Goal: Navigation & Orientation: Find specific page/section

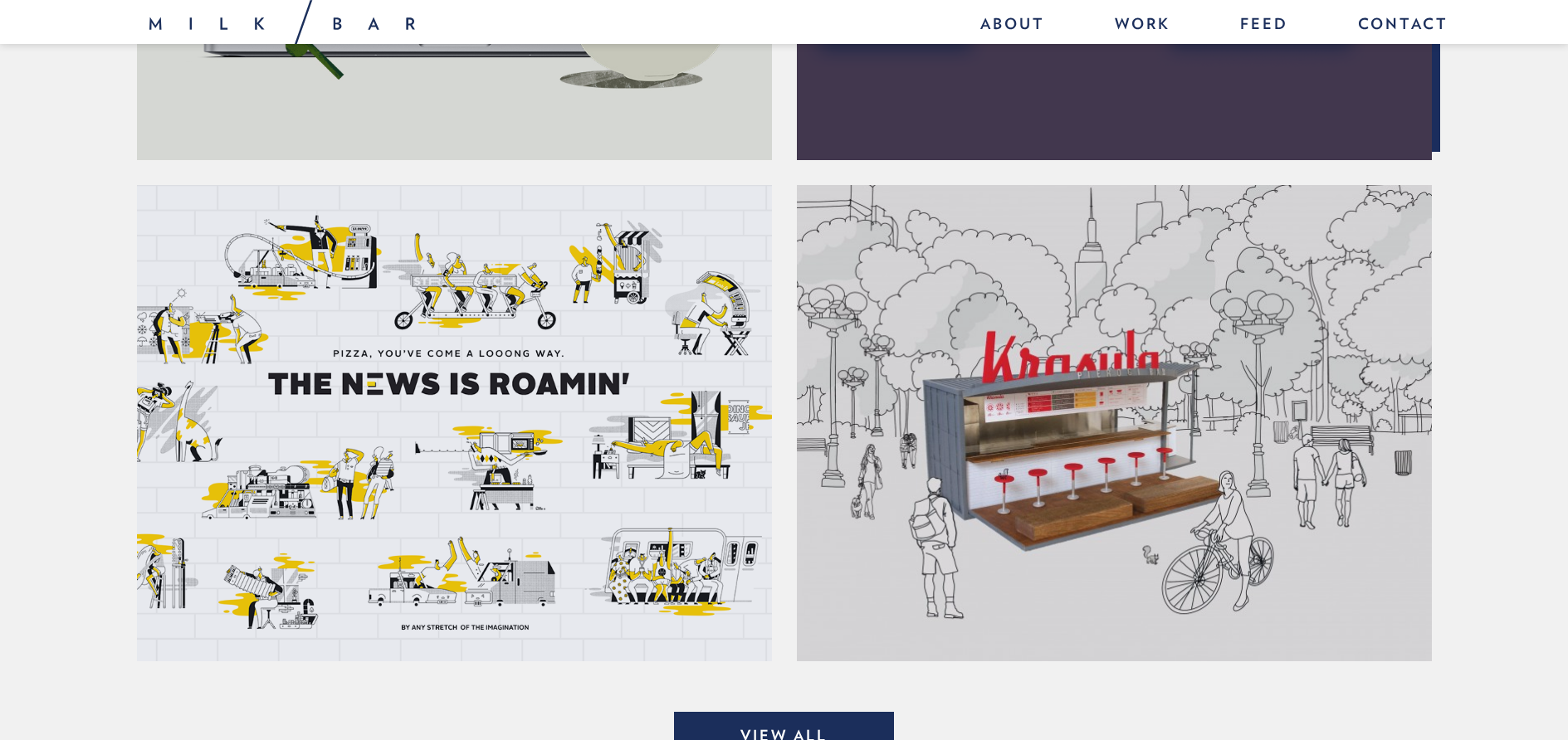
scroll to position [1480, 0]
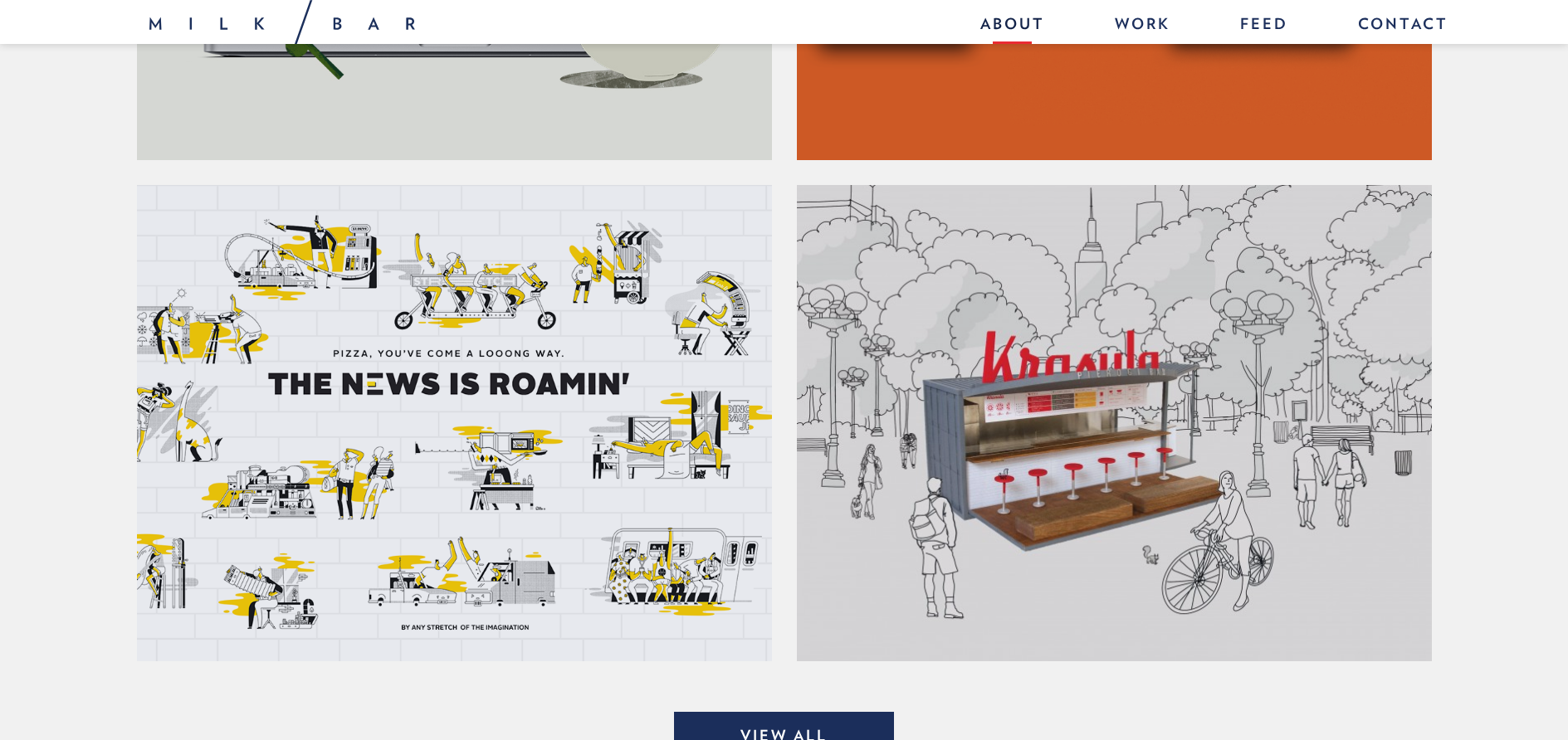
click at [1025, 25] on link "About" at bounding box center [1012, 26] width 97 height 36
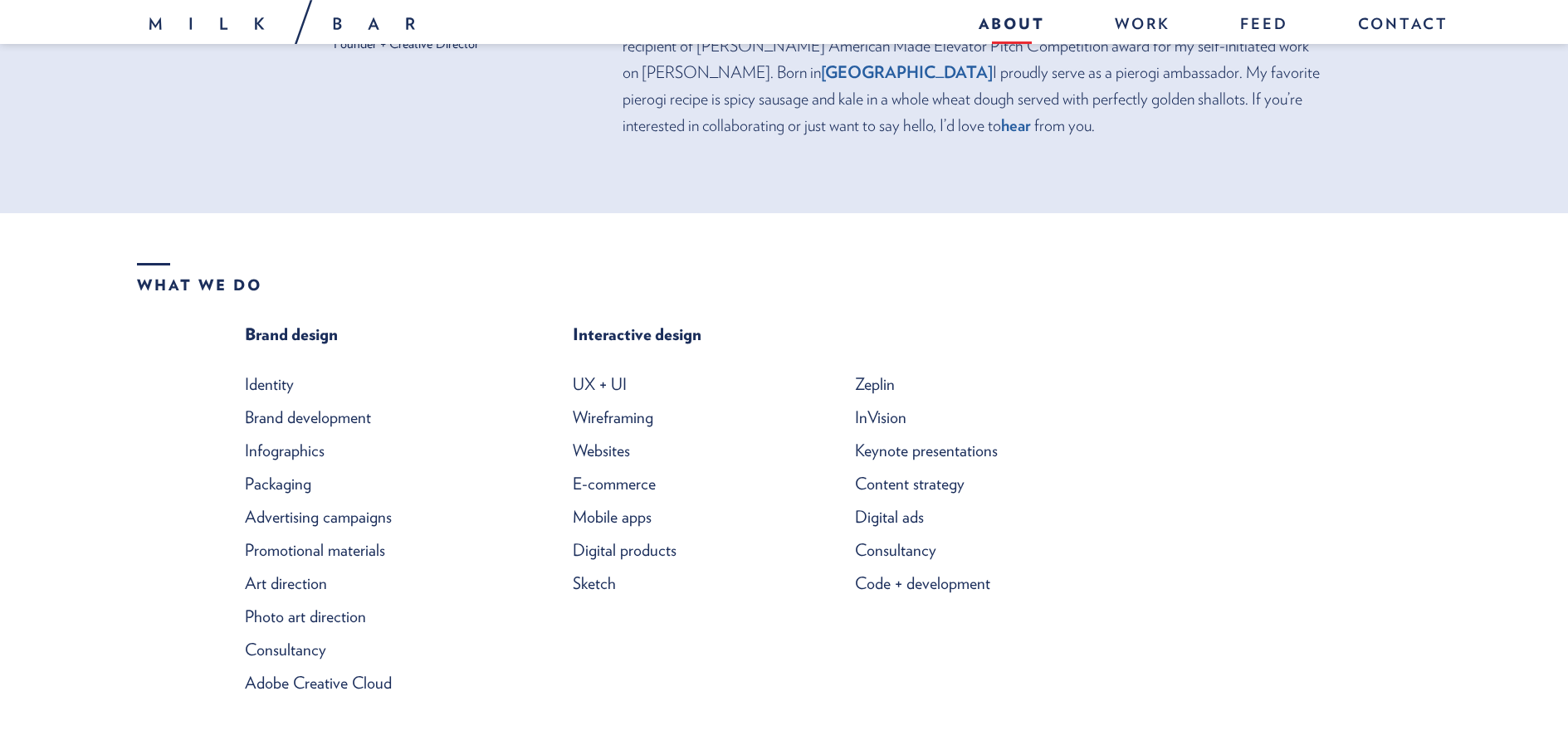
scroll to position [620, 0]
click at [469, 598] on li "Photo art direction" at bounding box center [379, 615] width 270 height 33
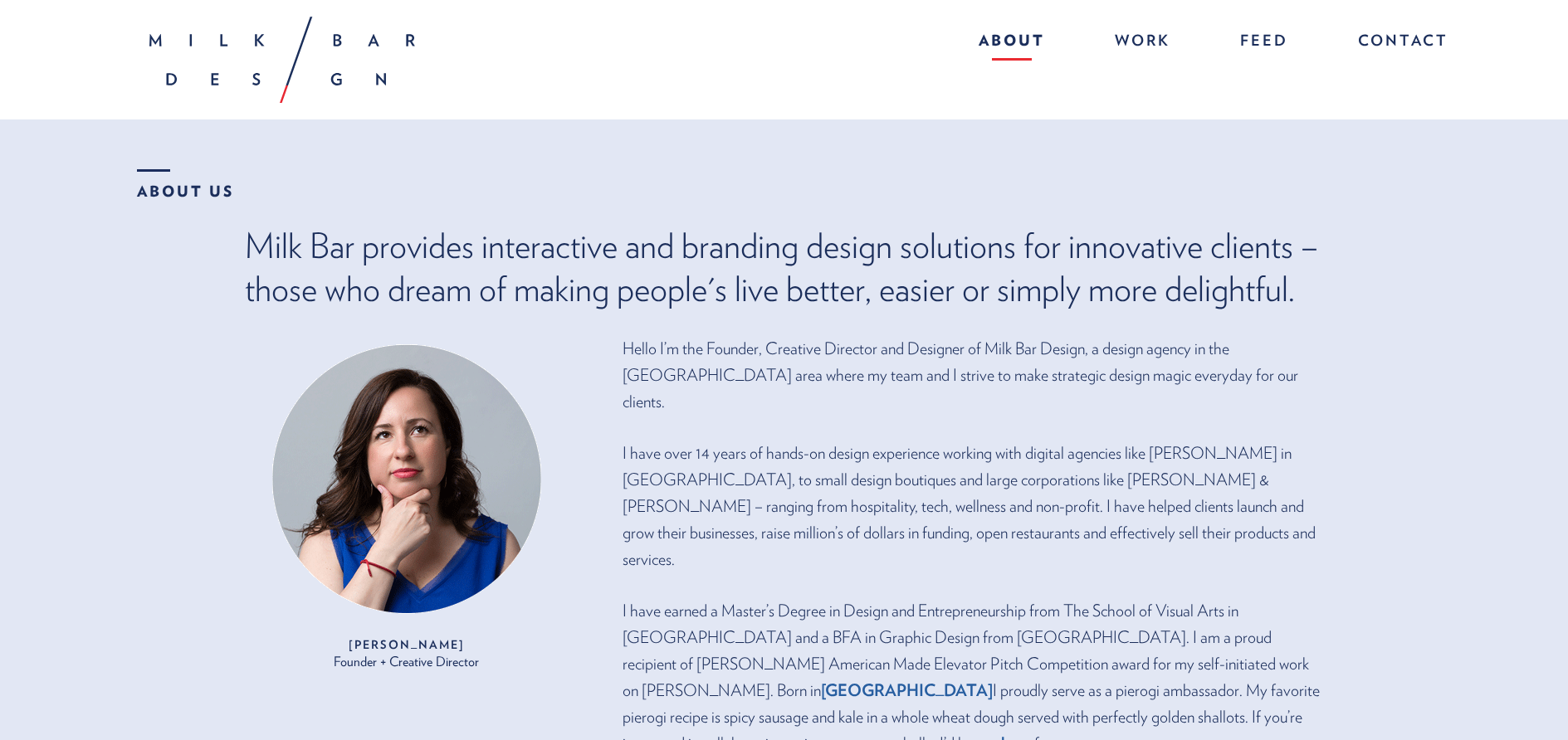
scroll to position [0, 0]
click at [1137, 45] on link "Work" at bounding box center [1142, 43] width 88 height 36
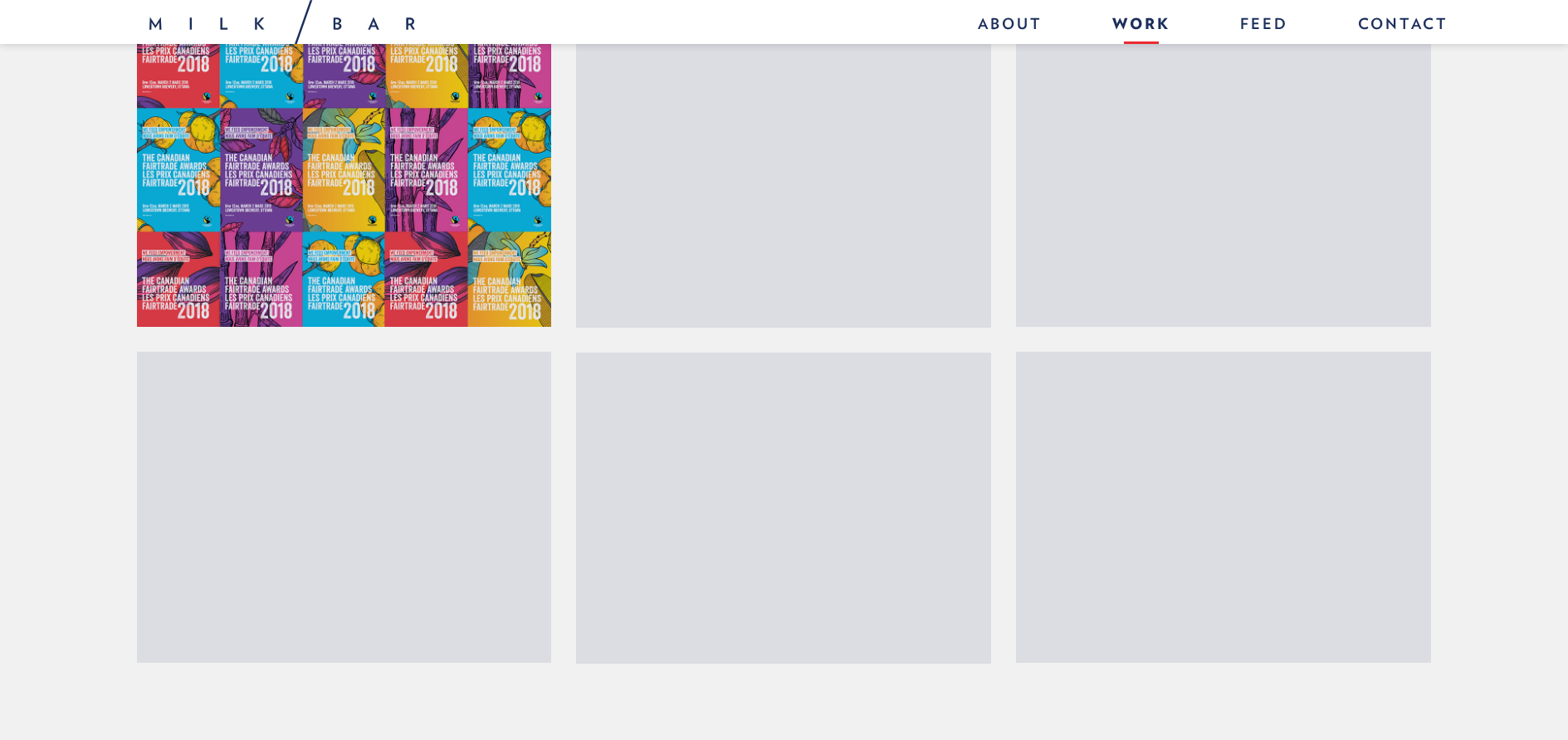
scroll to position [2726, 0]
